Goal: Task Accomplishment & Management: Complete application form

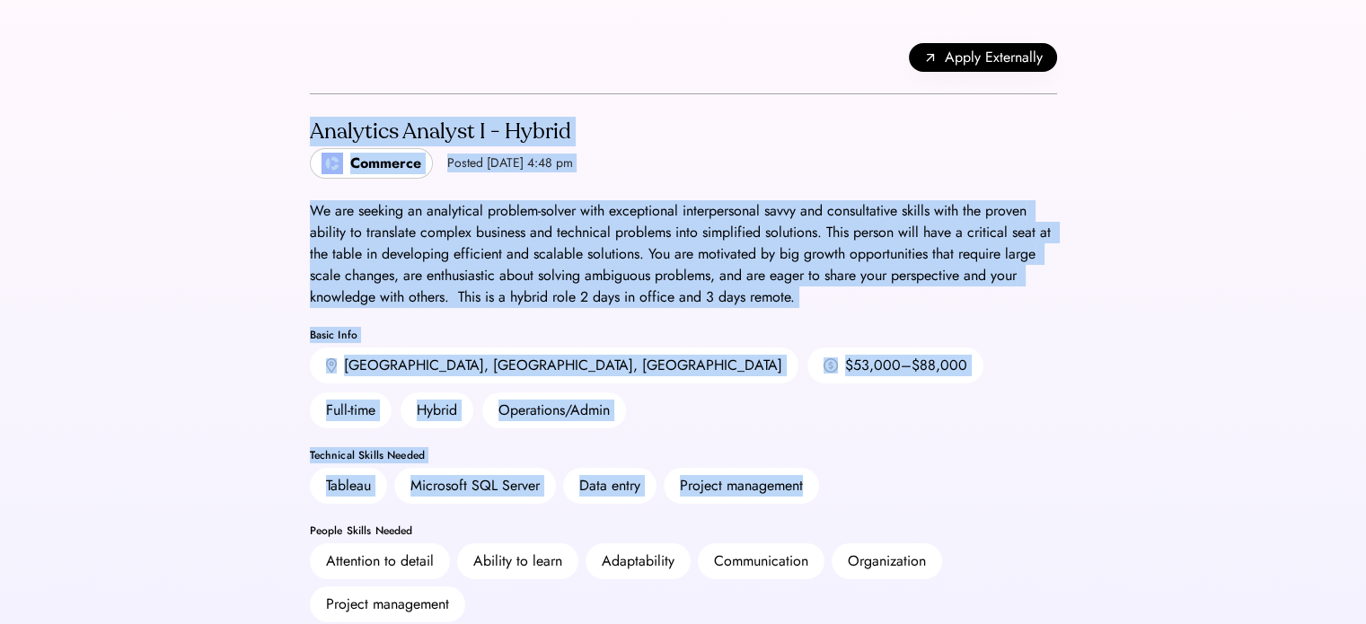
drag, startPoint x: 292, startPoint y: 125, endPoint x: 1124, endPoint y: 443, distance: 891.2
click at [989, 260] on div "We are seeking an analytical problem-solver with exceptional interpersonal savv…" at bounding box center [683, 254] width 747 height 108
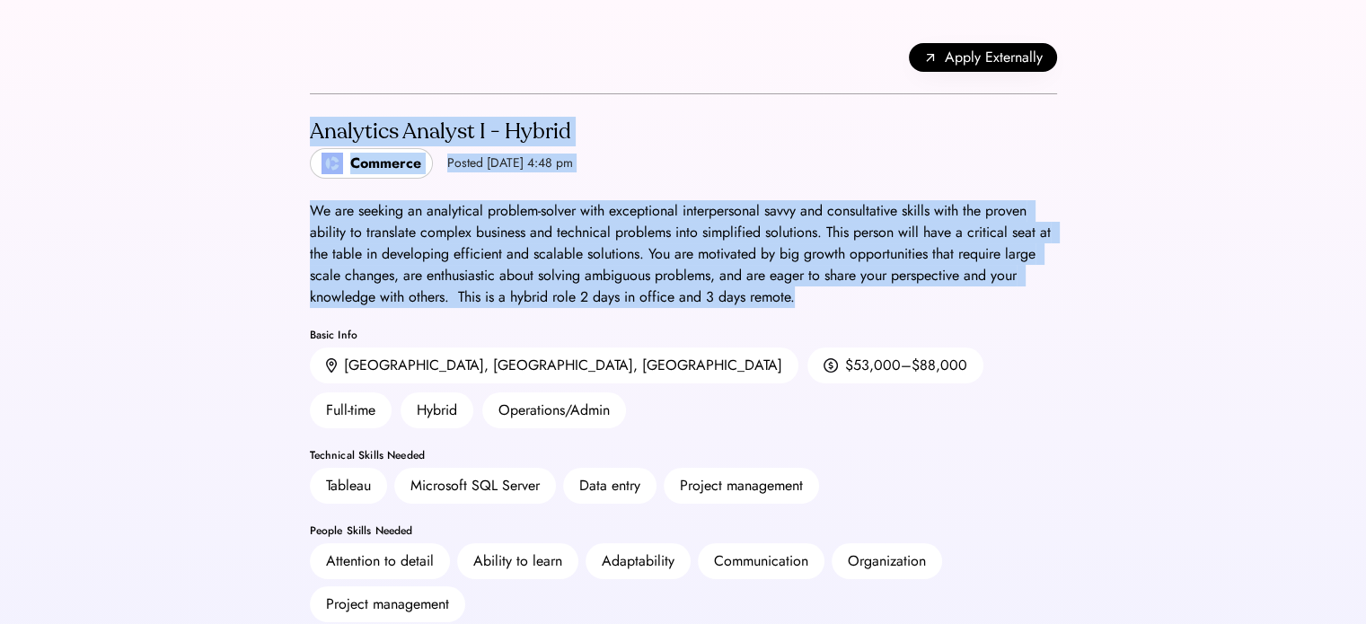
drag, startPoint x: 297, startPoint y: 128, endPoint x: 864, endPoint y: 291, distance: 589.6
click at [864, 291] on div "We are seeking an analytical problem-solver with exceptional interpersonal savv…" at bounding box center [683, 254] width 747 height 108
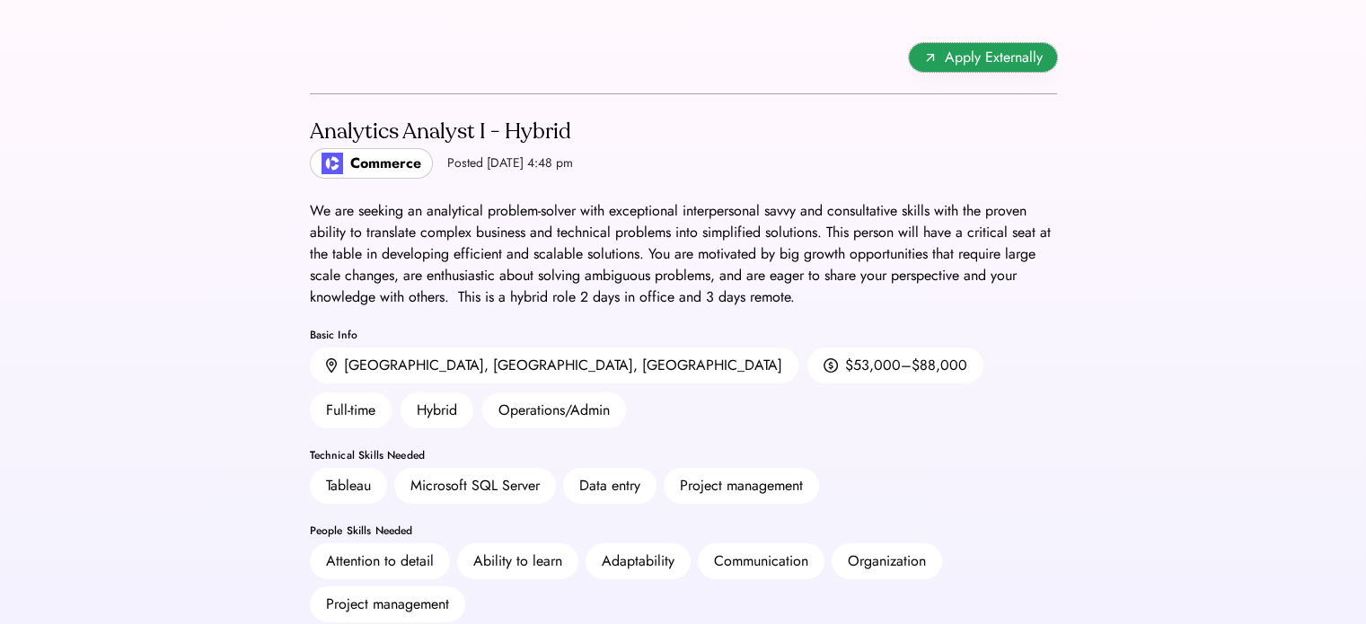
click at [935, 57] on icon at bounding box center [930, 57] width 14 height 14
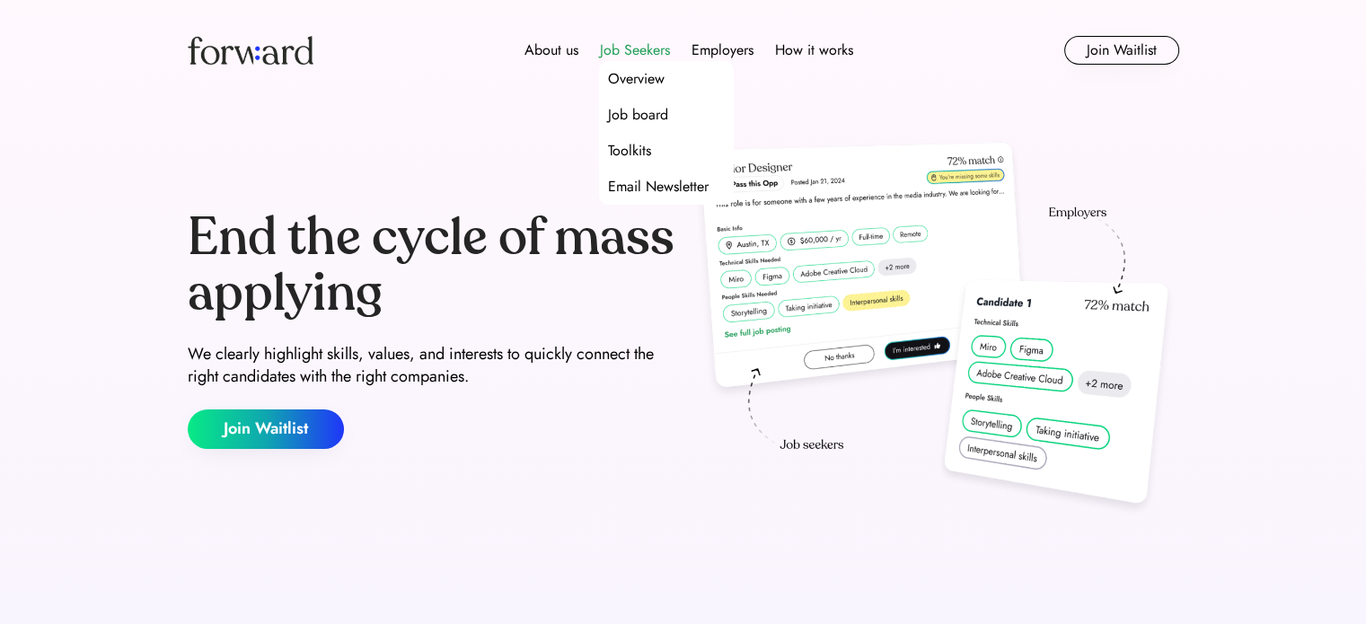
click at [636, 46] on div "Job Seekers" at bounding box center [635, 51] width 70 height 22
drag, startPoint x: 636, startPoint y: 46, endPoint x: 614, endPoint y: 55, distance: 23.4
click at [614, 55] on div "Job Seekers" at bounding box center [635, 51] width 70 height 22
click at [621, 52] on div "Job Seekers" at bounding box center [635, 51] width 70 height 22
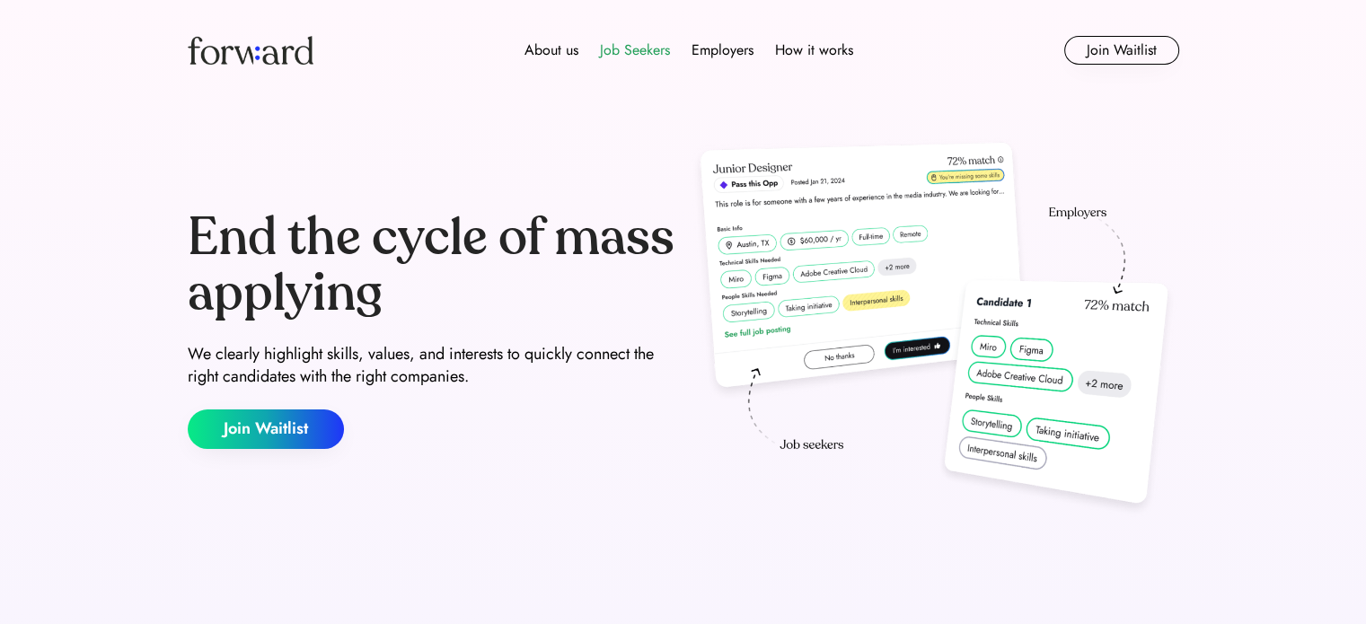
click at [643, 53] on div "Job Seekers" at bounding box center [635, 51] width 70 height 22
click at [631, 87] on div "Overview" at bounding box center [636, 79] width 57 height 22
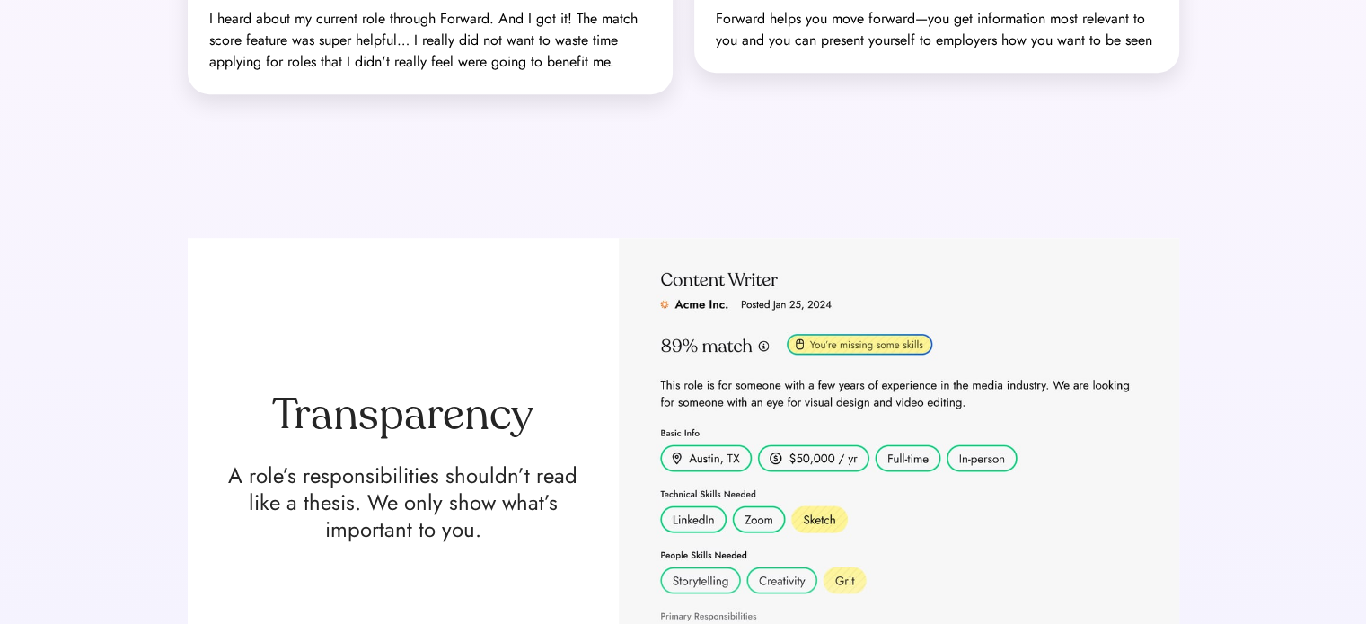
scroll to position [823, 0]
